Goal: Find contact information: Find contact information

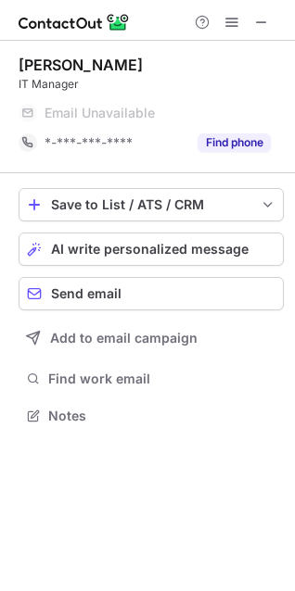
scroll to position [9, 9]
click at [272, 148] on div "*-***-***-**** Find phone" at bounding box center [151, 143] width 265 height 30
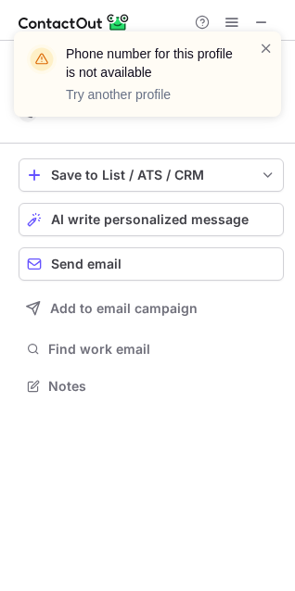
scroll to position [374, 295]
click at [258, 44] on div "Phone number for this profile is not available Try another profile" at bounding box center [139, 74] width 237 height 70
click at [266, 49] on span at bounding box center [266, 48] width 15 height 19
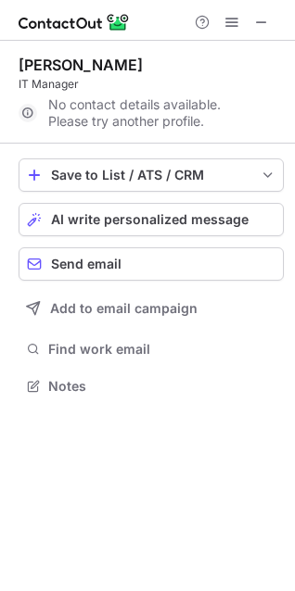
click at [260, 23] on span at bounding box center [261, 22] width 15 height 15
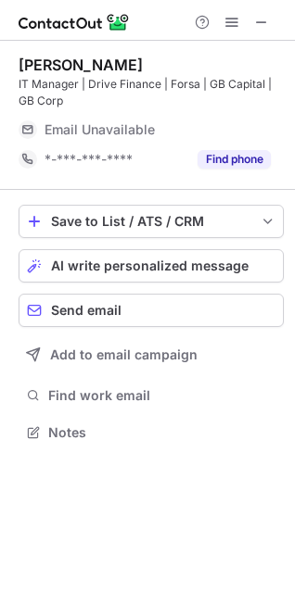
scroll to position [420, 295]
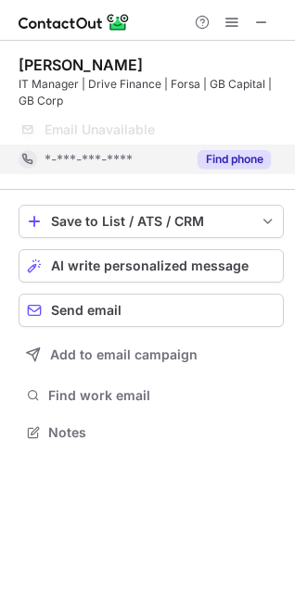
click at [233, 166] on button "Find phone" at bounding box center [233, 159] width 73 height 19
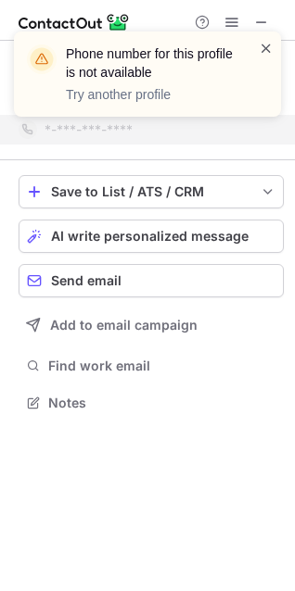
click at [264, 51] on span at bounding box center [266, 48] width 15 height 19
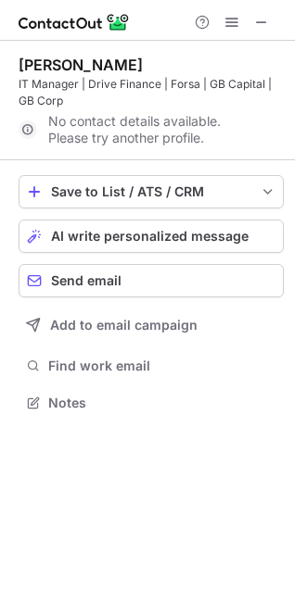
click at [264, 20] on span at bounding box center [261, 22] width 15 height 15
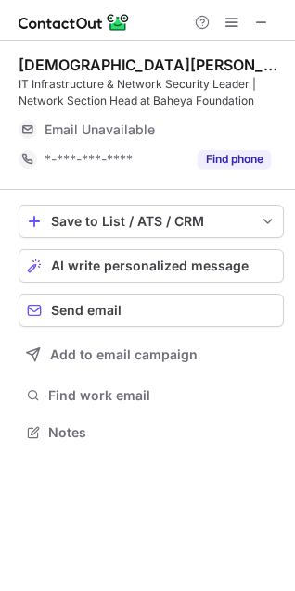
scroll to position [420, 295]
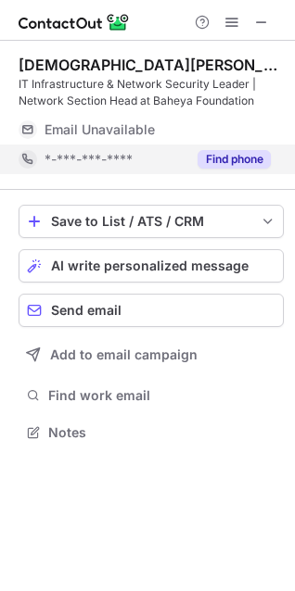
click at [267, 161] on button "Find phone" at bounding box center [233, 159] width 73 height 19
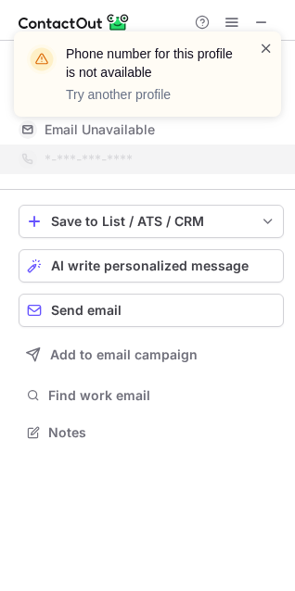
click at [272, 45] on span at bounding box center [266, 48] width 15 height 19
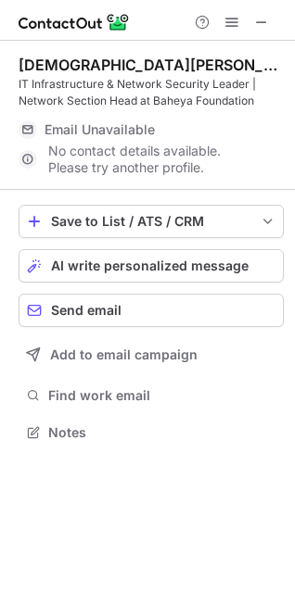
click at [265, 23] on span at bounding box center [261, 22] width 15 height 15
